Goal: Check status: Check status

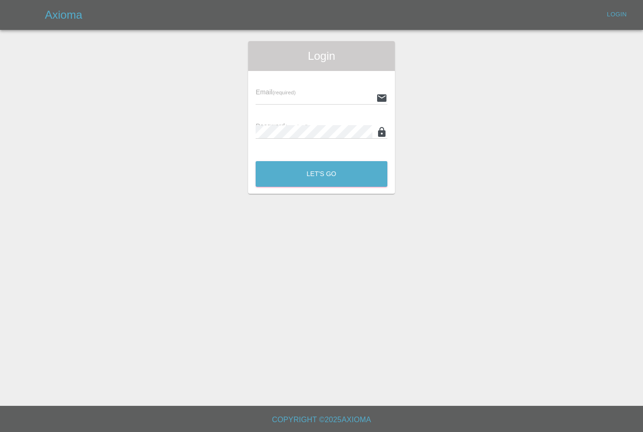
click at [339, 98] on input "text" at bounding box center [314, 98] width 117 height 14
type input "[PERSON_NAME][EMAIL_ADDRESS][PERSON_NAME][DOMAIN_NAME]"
click at [322, 174] on button "Let's Go" at bounding box center [322, 174] width 132 height 26
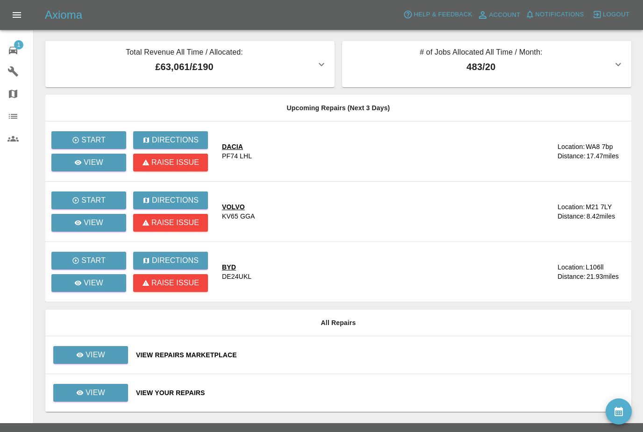
scroll to position [30, 0]
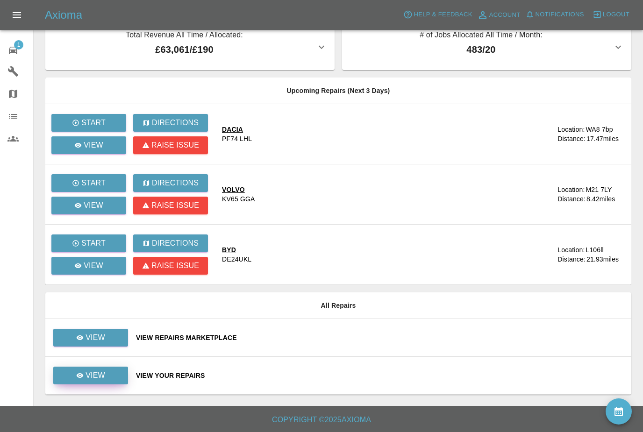
click at [96, 370] on p "View" at bounding box center [96, 375] width 20 height 11
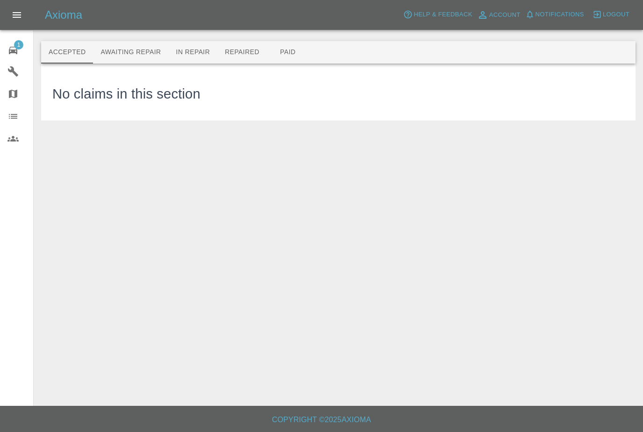
scroll to position [5, 0]
click at [134, 45] on button "Awaiting Repair" at bounding box center [130, 52] width 75 height 22
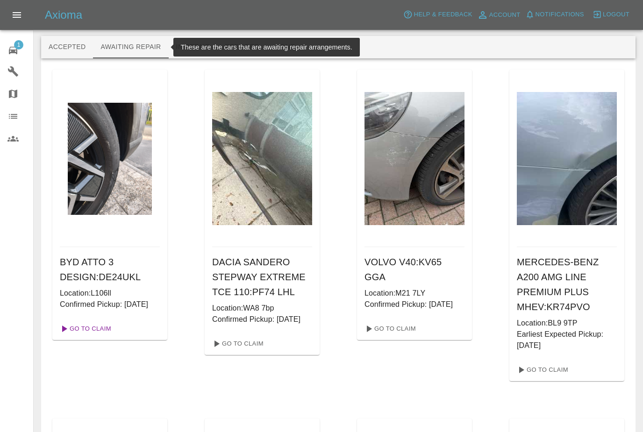
click at [104, 337] on link "Go To Claim" at bounding box center [85, 329] width 58 height 15
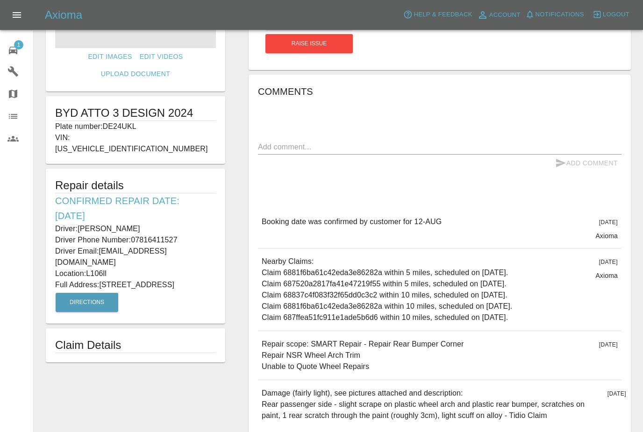
scroll to position [123, 0]
click at [176, 391] on div "Edit Images Edit Videos Upload Document BYD ATTO 3 DESIGN 2024 Plate number: DE…" at bounding box center [135, 181] width 203 height 526
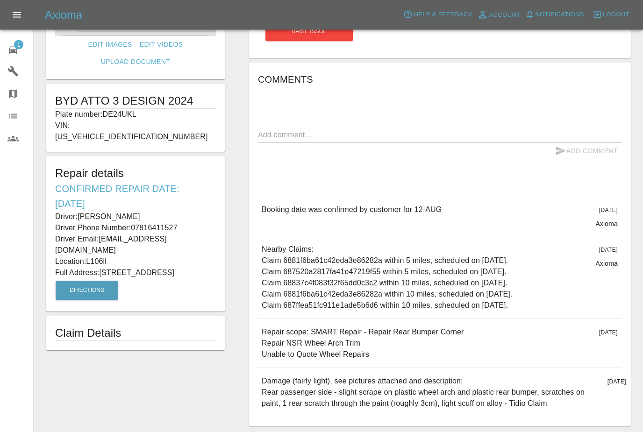
scroll to position [137, 0]
click at [297, 389] on p "Damage (fairly light), see pictures attached and description: Rear passenger si…" at bounding box center [431, 392] width 339 height 34
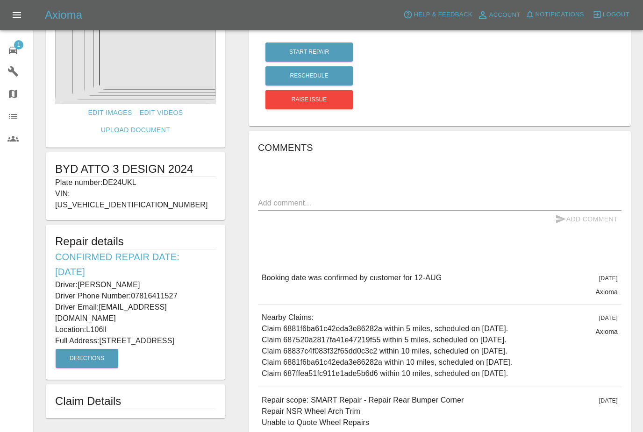
scroll to position [0, 0]
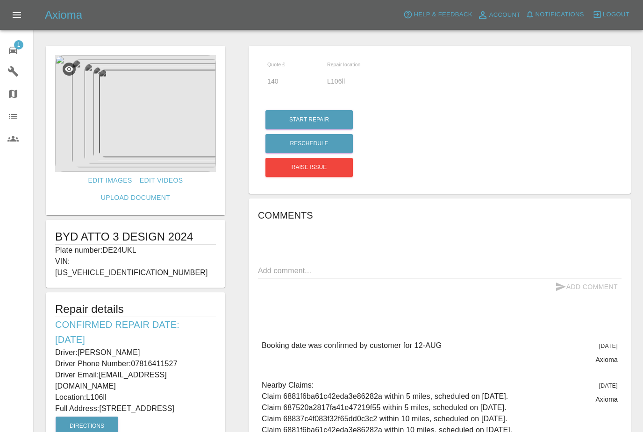
click at [17, 48] on span "1" at bounding box center [18, 44] width 9 height 9
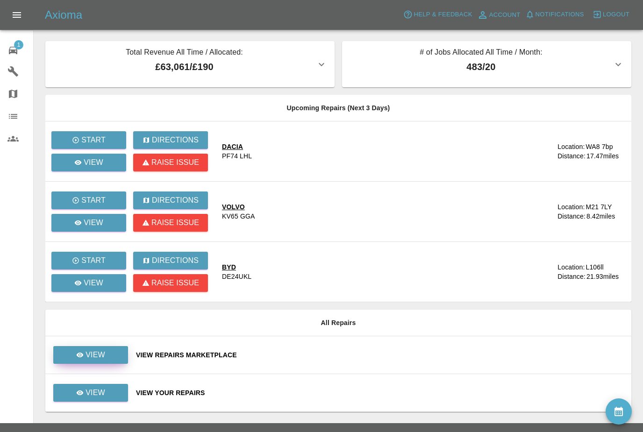
click at [85, 352] on div "View" at bounding box center [90, 355] width 29 height 11
